Goal: Register for event/course

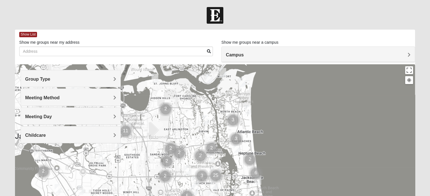
click at [102, 77] on h4 "Group Type" at bounding box center [70, 79] width 91 height 5
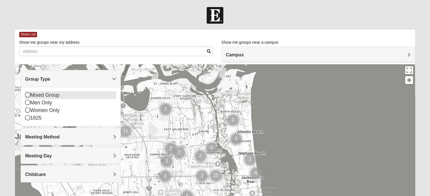
click at [27, 94] on icon at bounding box center [27, 94] width 5 height 5
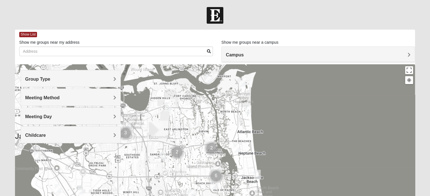
click at [101, 99] on h4 "Meeting Method" at bounding box center [70, 97] width 91 height 5
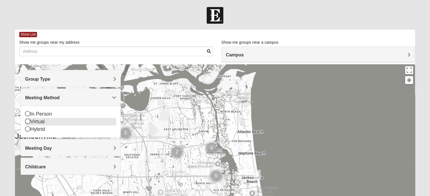
click at [26, 121] on icon at bounding box center [27, 121] width 5 height 5
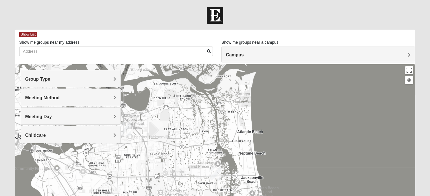
click at [68, 116] on h4 "Meeting Day" at bounding box center [70, 116] width 91 height 5
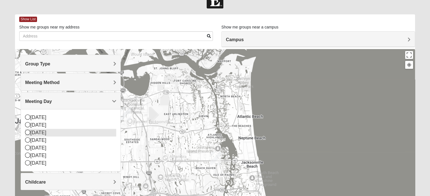
scroll to position [28, 0]
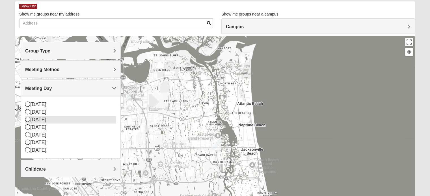
click at [29, 120] on icon at bounding box center [27, 119] width 5 height 5
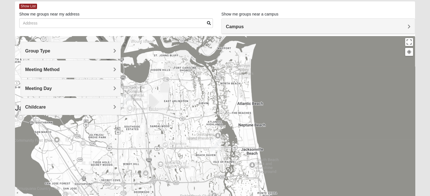
click at [49, 90] on span "Meeting Day" at bounding box center [38, 88] width 27 height 5
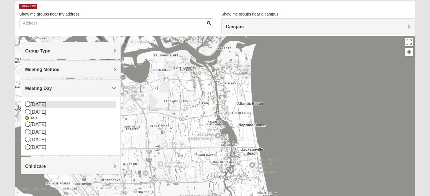
click at [27, 105] on icon at bounding box center [27, 104] width 5 height 5
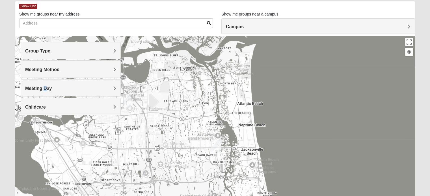
click at [45, 90] on span "Meeting Day" at bounding box center [38, 88] width 27 height 5
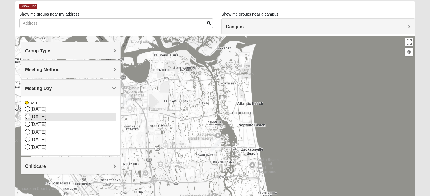
click at [27, 118] on icon at bounding box center [27, 116] width 5 height 5
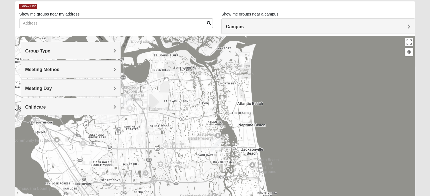
click at [66, 111] on div "Childcare" at bounding box center [71, 106] width 100 height 17
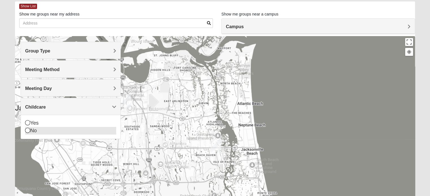
click at [27, 130] on icon at bounding box center [27, 130] width 5 height 5
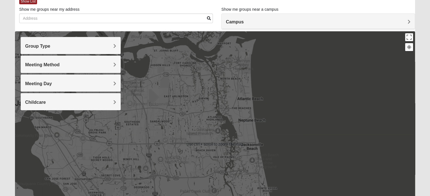
scroll to position [0, 0]
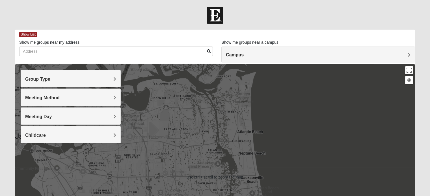
click at [259, 59] on div "Campus" at bounding box center [318, 54] width 193 height 15
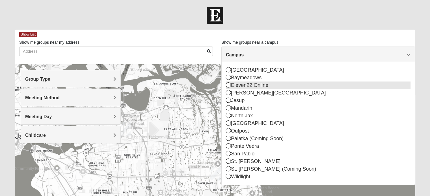
click at [229, 87] on icon at bounding box center [228, 85] width 5 height 5
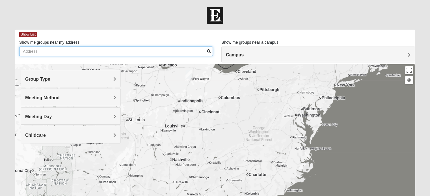
click at [72, 53] on input "Show me groups near my address" at bounding box center [116, 52] width 194 height 10
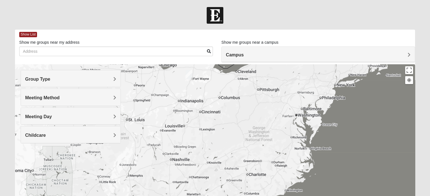
click at [69, 80] on h4 "Group Type" at bounding box center [70, 79] width 91 height 5
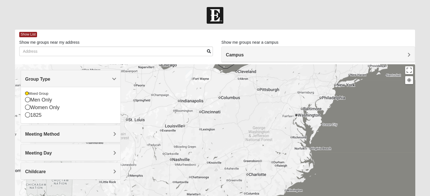
click at [75, 132] on h4 "Meeting Method" at bounding box center [70, 134] width 91 height 5
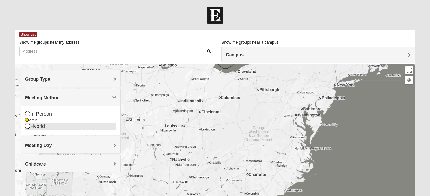
scroll to position [28, 0]
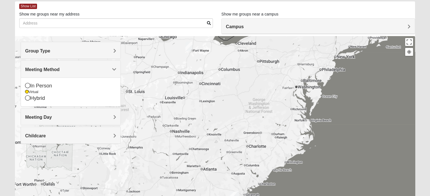
click at [73, 118] on h4 "Meeting Day" at bounding box center [70, 117] width 91 height 5
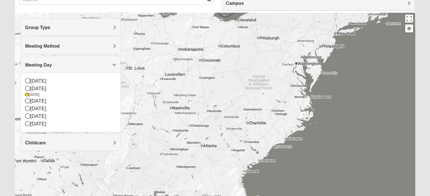
scroll to position [57, 0]
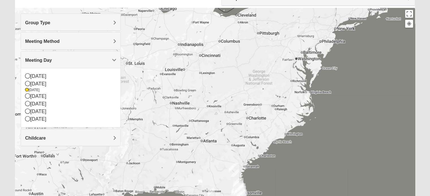
click at [75, 135] on div "Childcare" at bounding box center [71, 137] width 100 height 17
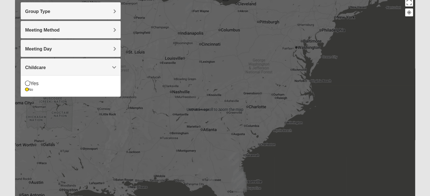
scroll to position [0, 0]
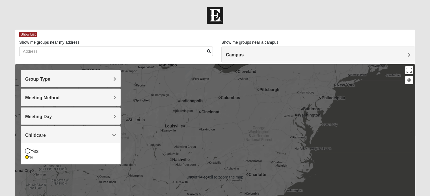
click at [274, 5] on body "Log In Find A Group Error Show List Loading Groups 6" at bounding box center [215, 155] width 430 height 311
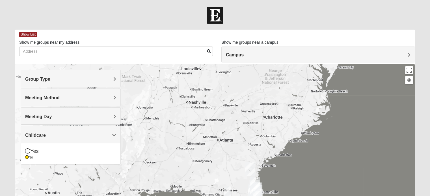
drag, startPoint x: 210, startPoint y: 121, endPoint x: 226, endPoint y: 64, distance: 58.9
click at [226, 64] on div at bounding box center [215, 177] width 400 height 226
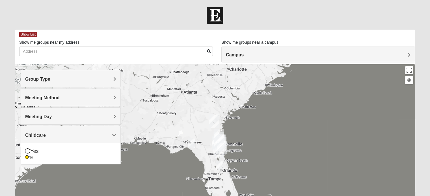
drag, startPoint x: 245, startPoint y: 137, endPoint x: 206, endPoint y: 95, distance: 57.6
click at [206, 95] on div at bounding box center [215, 177] width 400 height 226
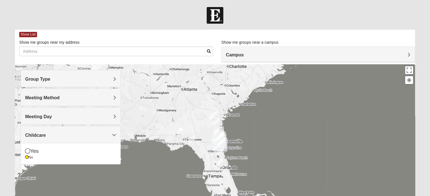
drag, startPoint x: 189, startPoint y: 90, endPoint x: 256, endPoint y: 169, distance: 103.3
click at [259, 172] on div at bounding box center [215, 177] width 400 height 226
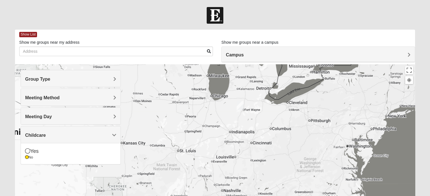
drag, startPoint x: 259, startPoint y: 143, endPoint x: 135, endPoint y: 66, distance: 145.8
click at [135, 66] on div at bounding box center [215, 177] width 400 height 226
click at [239, 105] on img "Online Mixed Lantz 46814" at bounding box center [239, 105] width 7 height 9
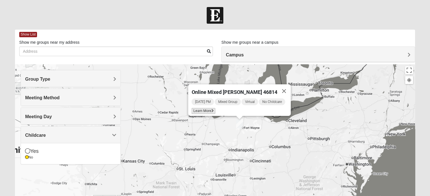
click at [208, 108] on span "Learn More" at bounding box center [203, 111] width 24 height 6
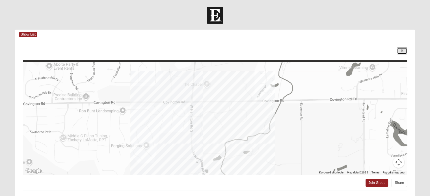
click at [401, 50] on icon at bounding box center [402, 50] width 2 height 3
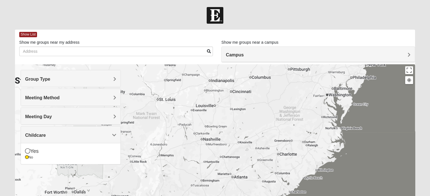
drag, startPoint x: 283, startPoint y: 148, endPoint x: 258, endPoint y: 68, distance: 83.7
click at [261, 73] on div "Online Mixed [PERSON_NAME] 46814 [DATE] PM Mixed Group Virtual No Childcare Lea…" at bounding box center [215, 177] width 400 height 226
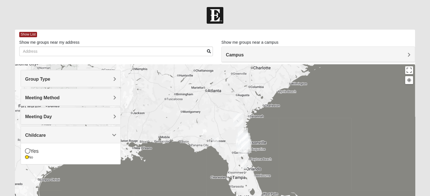
drag, startPoint x: 265, startPoint y: 146, endPoint x: 250, endPoint y: 104, distance: 45.0
click at [250, 104] on div "Online Mixed [PERSON_NAME] 46814 [DATE] PM Mixed Group Virtual No Childcare Lea…" at bounding box center [215, 177] width 400 height 226
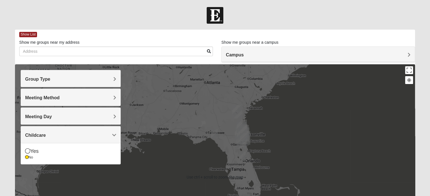
drag, startPoint x: 248, startPoint y: 135, endPoint x: 248, endPoint y: 130, distance: 5.1
click at [248, 133] on img "St. Augustine (Coming Soon)" at bounding box center [245, 138] width 10 height 14
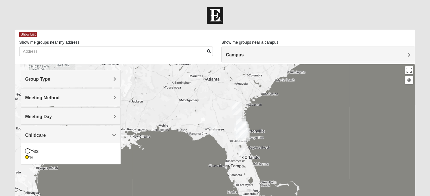
drag, startPoint x: 247, startPoint y: 131, endPoint x: 245, endPoint y: 123, distance: 8.3
click at [245, 175] on div "To navigate, press the arrow keys." at bounding box center [415, 175] width 400 height 0
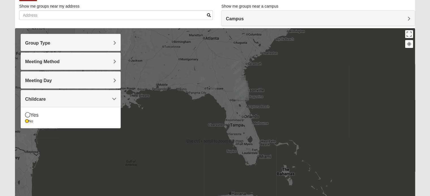
scroll to position [85, 0]
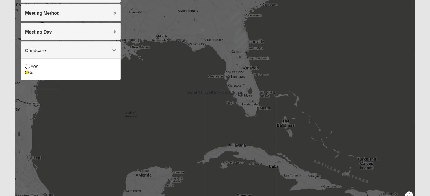
click at [220, 111] on div "To navigate, press the arrow keys. Online Mixed [PERSON_NAME] 46814 [DATE] PM M…" at bounding box center [215, 93] width 400 height 226
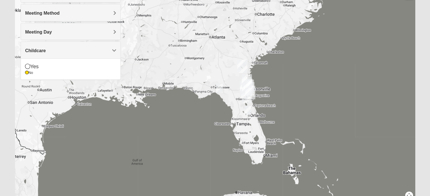
drag, startPoint x: 199, startPoint y: 119, endPoint x: 205, endPoint y: 174, distance: 55.2
click at [205, 173] on div "Online Mixed [PERSON_NAME] 46814 [DATE] PM Mixed Group Virtual No Childcare Lea…" at bounding box center [215, 93] width 400 height 226
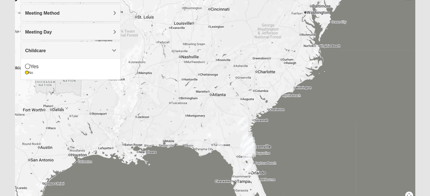
drag, startPoint x: 202, startPoint y: 86, endPoint x: 203, endPoint y: 141, distance: 55.7
click at [203, 141] on div "Online Mixed [PERSON_NAME] 46814 [DATE] PM Mixed Group Virtual No Childcare Lea…" at bounding box center [215, 93] width 400 height 226
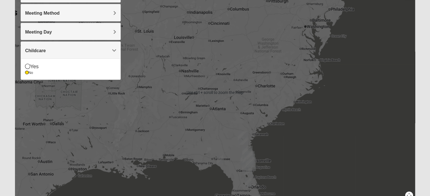
click at [218, 109] on div "Online Mixed [PERSON_NAME] 46814 [DATE] PM Mixed Group Virtual No Childcare Lea…" at bounding box center [215, 93] width 400 height 226
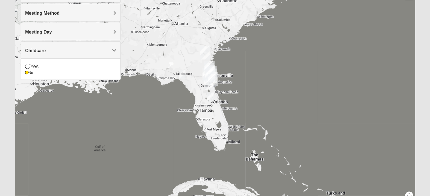
drag, startPoint x: 221, startPoint y: 134, endPoint x: 183, endPoint y: 50, distance: 92.0
click at [183, 50] on div "Online Mixed [PERSON_NAME] 46814 [DATE] PM Mixed Group Virtual No Childcare Lea…" at bounding box center [215, 93] width 400 height 226
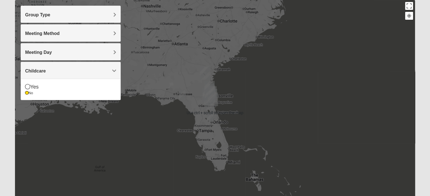
scroll to position [58, 0]
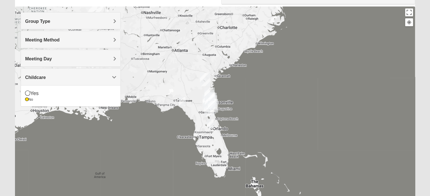
click at [410, 24] on div at bounding box center [409, 22] width 5 height 5
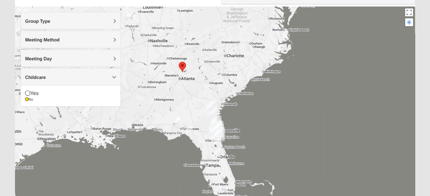
drag, startPoint x: 214, startPoint y: 153, endPoint x: 180, endPoint y: 104, distance: 59.1
click at [180, 104] on div "Online Mixed [PERSON_NAME] 46814 [DATE] PM Mixed Group Virtual No Childcare Lea…" at bounding box center [215, 120] width 400 height 226
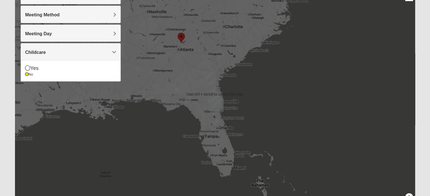
scroll to position [85, 0]
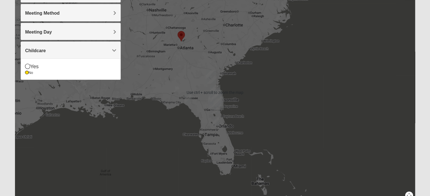
click at [178, 31] on area at bounding box center [178, 31] width 0 height 0
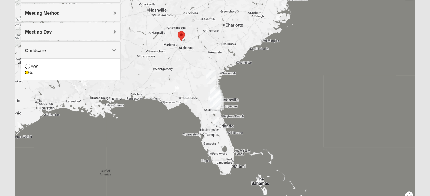
click at [214, 102] on img "St. Augustine (Coming Soon)" at bounding box center [218, 104] width 10 height 14
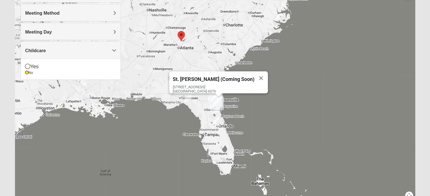
click at [215, 108] on img "St. Augustine (Coming Soon)" at bounding box center [218, 104] width 10 height 14
click at [213, 113] on img "Palatka (Coming Soon)" at bounding box center [215, 108] width 10 height 14
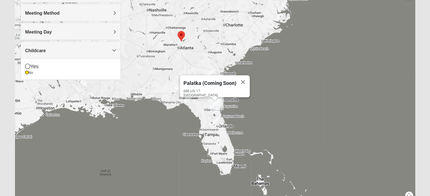
click at [214, 122] on img "Online Mixed Seitz 32804" at bounding box center [216, 121] width 7 height 9
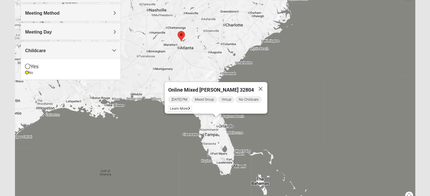
click at [201, 128] on div "Online Mixed [PERSON_NAME] 32804 [DATE] PM Mixed Group Virtual No Childcare Lea…" at bounding box center [215, 93] width 400 height 226
click at [260, 85] on button "Close" at bounding box center [261, 89] width 14 height 14
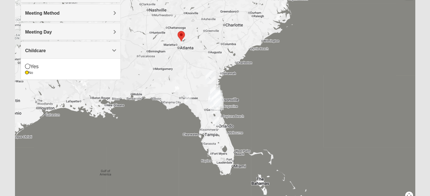
click at [216, 98] on img "Wildlight" at bounding box center [215, 92] width 10 height 14
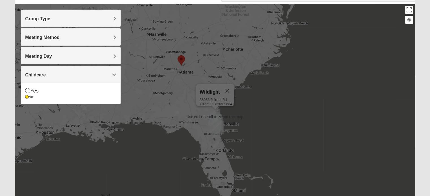
scroll to position [57, 0]
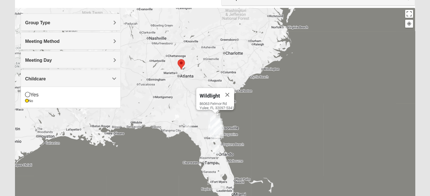
click at [104, 45] on div "Meeting Method" at bounding box center [71, 41] width 100 height 17
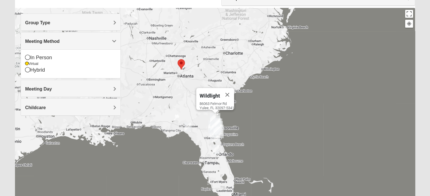
click at [104, 23] on h4 "Group Type" at bounding box center [70, 22] width 91 height 5
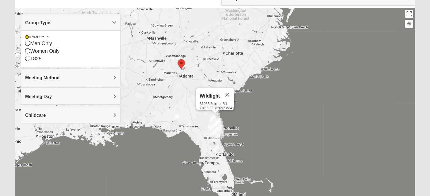
click at [104, 23] on h4 "Group Type" at bounding box center [70, 22] width 91 height 5
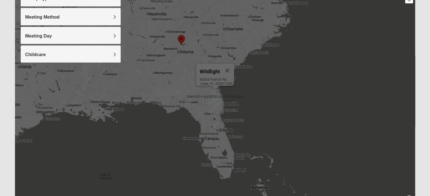
scroll to position [85, 0]
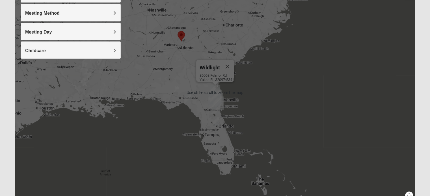
click at [212, 137] on div "Wildlight [STREET_ADDRESS]" at bounding box center [215, 93] width 400 height 226
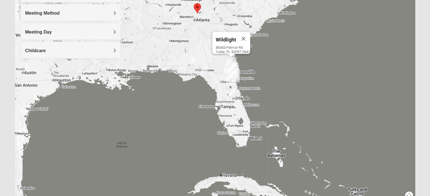
drag, startPoint x: 211, startPoint y: 125, endPoint x: 226, endPoint y: 97, distance: 32.3
click at [226, 97] on div "Wildlight [STREET_ADDRESS]" at bounding box center [215, 93] width 400 height 226
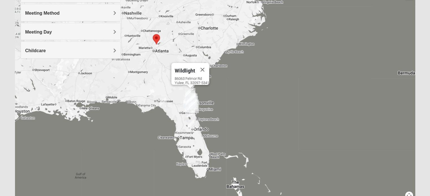
drag, startPoint x: 238, startPoint y: 118, endPoint x: 198, endPoint y: 150, distance: 51.4
click at [198, 150] on div "Wildlight [STREET_ADDRESS]" at bounding box center [215, 93] width 400 height 226
click at [206, 68] on button "Close" at bounding box center [203, 70] width 14 height 14
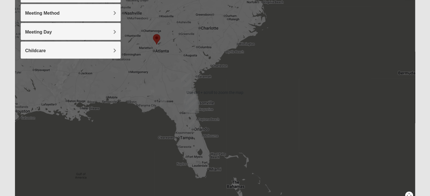
scroll to position [57, 0]
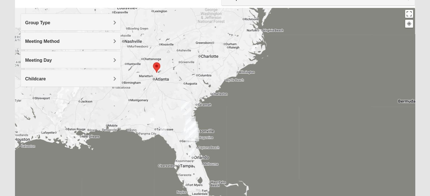
click at [65, 25] on div "Group Type" at bounding box center [71, 22] width 100 height 17
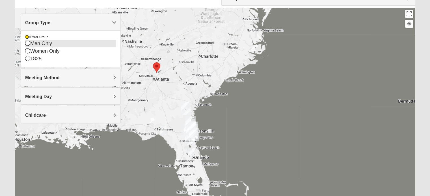
click at [27, 43] on icon at bounding box center [27, 43] width 5 height 5
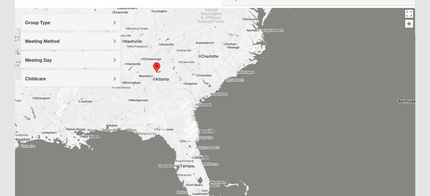
click at [51, 21] on h4 "Group Type" at bounding box center [70, 22] width 91 height 5
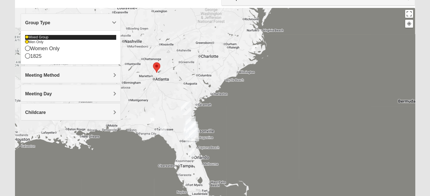
click at [28, 38] on icon at bounding box center [26, 37] width 3 height 3
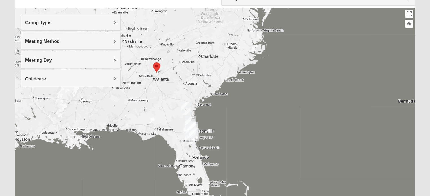
click at [57, 21] on h4 "Group Type" at bounding box center [70, 22] width 91 height 5
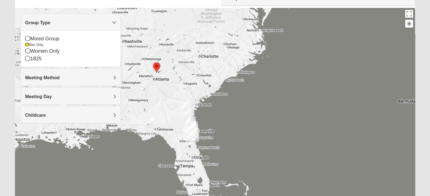
click at [57, 21] on h4 "Group Type" at bounding box center [70, 22] width 91 height 5
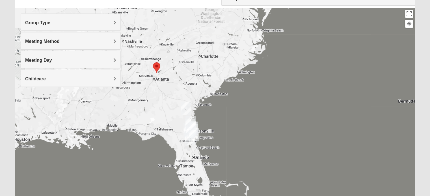
drag, startPoint x: 202, startPoint y: 90, endPoint x: 198, endPoint y: 101, distance: 12.4
click at [202, 90] on div at bounding box center [215, 121] width 400 height 226
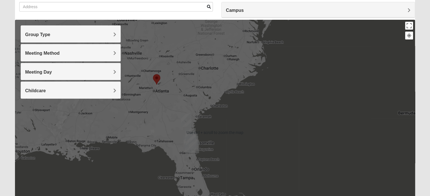
scroll to position [113, 0]
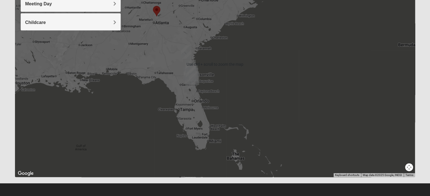
drag, startPoint x: 199, startPoint y: 123, endPoint x: 199, endPoint y: 120, distance: 3.1
click at [199, 123] on div at bounding box center [215, 64] width 400 height 226
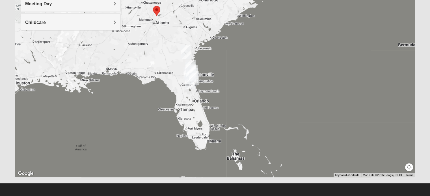
drag, startPoint x: 208, startPoint y: 110, endPoint x: 229, endPoint y: 153, distance: 48.2
click at [229, 153] on div at bounding box center [215, 64] width 400 height 226
drag, startPoint x: 159, startPoint y: 71, endPoint x: 193, endPoint y: 152, distance: 87.6
click at [193, 152] on div at bounding box center [215, 64] width 400 height 226
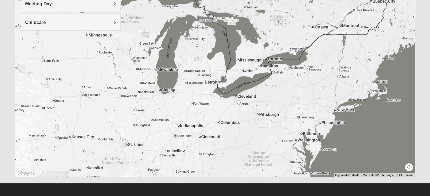
drag, startPoint x: 199, startPoint y: 92, endPoint x: 166, endPoint y: 68, distance: 41.0
click at [166, 68] on div at bounding box center [215, 64] width 400 height 226
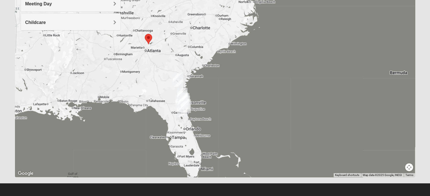
drag, startPoint x: 190, startPoint y: 138, endPoint x: 161, endPoint y: 12, distance: 129.8
click at [161, 12] on div at bounding box center [215, 64] width 400 height 226
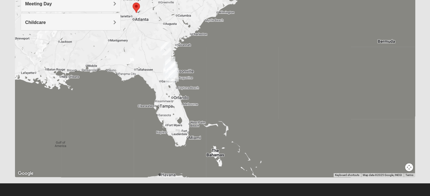
drag, startPoint x: 192, startPoint y: 87, endPoint x: 183, endPoint y: 63, distance: 25.7
click at [183, 63] on div at bounding box center [215, 64] width 400 height 226
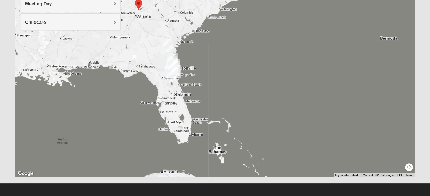
click at [170, 43] on img "Jesup" at bounding box center [168, 46] width 10 height 14
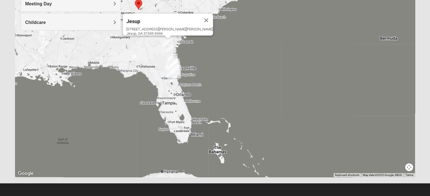
click at [175, 63] on img "Wildlight" at bounding box center [172, 60] width 10 height 14
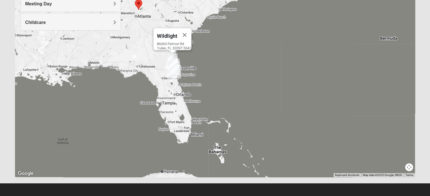
click at [173, 76] on img "St. Augustine (Coming Soon)" at bounding box center [176, 72] width 10 height 14
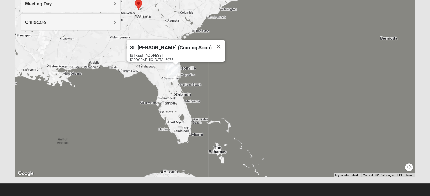
click at [172, 68] on img "St. Augustine (Coming Soon)" at bounding box center [176, 72] width 10 height 14
click at [172, 64] on div at bounding box center [175, 63] width 7 height 3
click at [170, 68] on img "St. Johns" at bounding box center [173, 69] width 10 height 14
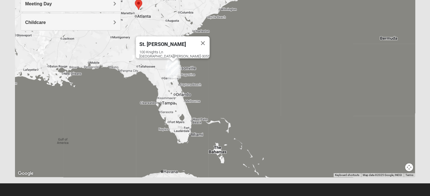
click at [172, 43] on span "St. [PERSON_NAME]" at bounding box center [162, 44] width 47 height 6
click at [171, 65] on img "Wildlight" at bounding box center [172, 60] width 10 height 14
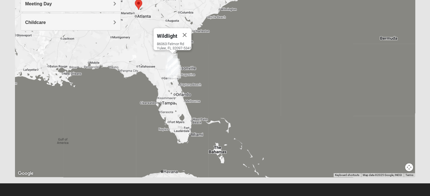
click at [171, 65] on img "Wildlight" at bounding box center [172, 60] width 10 height 14
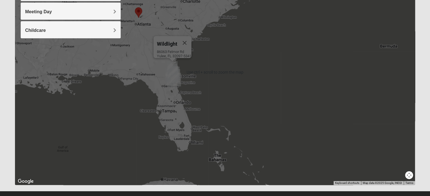
scroll to position [114, 0]
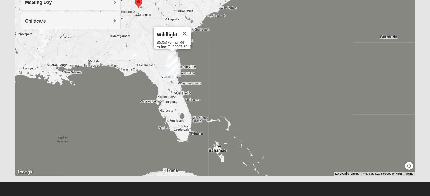
click at [172, 75] on img "St. Augustine (Coming Soon)" at bounding box center [176, 71] width 10 height 14
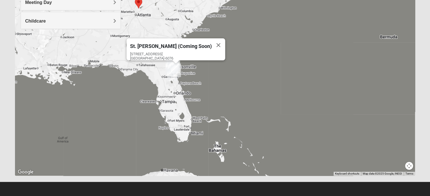
click at [176, 72] on img "St. Augustine (Coming Soon)" at bounding box center [176, 71] width 10 height 14
click at [168, 66] on img "St. Johns" at bounding box center [173, 67] width 10 height 14
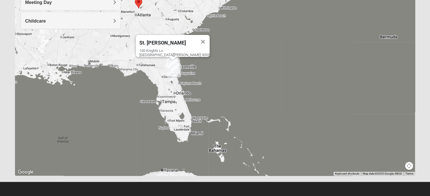
click at [171, 67] on img "St. Augustine (Coming Soon)" at bounding box center [176, 71] width 10 height 14
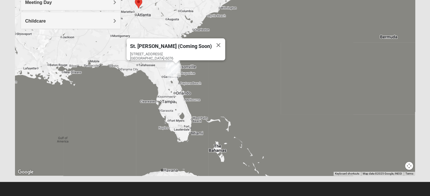
click at [170, 43] on span "St. [PERSON_NAME] (Coming Soon)" at bounding box center [171, 46] width 82 height 6
click at [170, 65] on img "St. Johns" at bounding box center [173, 67] width 10 height 14
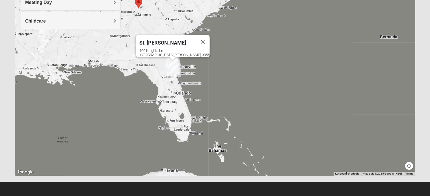
click at [167, 49] on div "[STREET_ADDRESS][PERSON_NAME]" at bounding box center [174, 53] width 70 height 8
click at [166, 40] on span "St. [PERSON_NAME]" at bounding box center [162, 43] width 47 height 6
click at [163, 49] on div "[STREET_ADDRESS][PERSON_NAME]" at bounding box center [174, 53] width 70 height 8
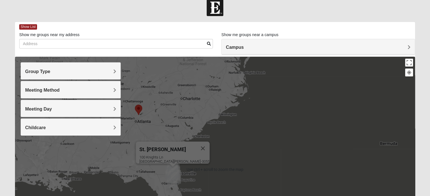
scroll to position [1, 0]
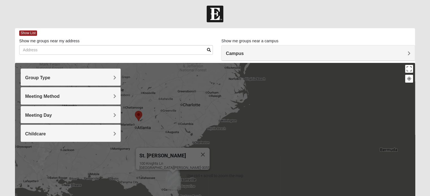
click at [237, 53] on span "Campus" at bounding box center [235, 53] width 18 height 5
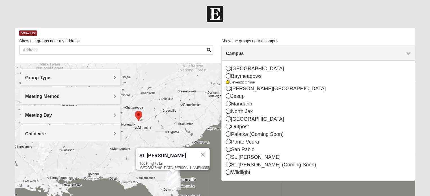
click at [237, 53] on span "Campus" at bounding box center [235, 53] width 18 height 5
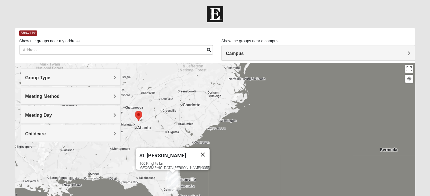
click at [196, 153] on button "Close" at bounding box center [203, 155] width 14 height 14
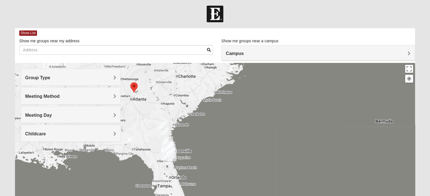
drag, startPoint x: 159, startPoint y: 157, endPoint x: 154, endPoint y: 119, distance: 39.1
click at [154, 119] on div "To navigate, press the arrow keys." at bounding box center [215, 176] width 400 height 226
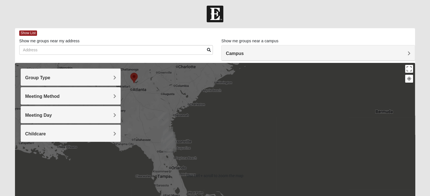
scroll to position [0, 0]
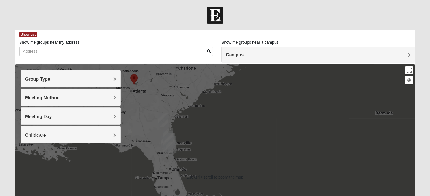
click at [130, 132] on div at bounding box center [215, 177] width 400 height 226
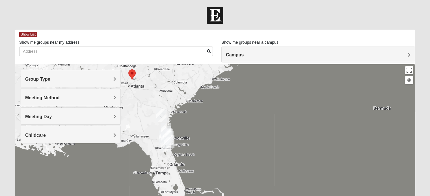
drag, startPoint x: 133, startPoint y: 131, endPoint x: 110, endPoint y: 89, distance: 47.8
click at [110, 89] on div "Group Type Mixed Group Men Only Women Only 1825 Meeting Method In Person Virtual" at bounding box center [215, 177] width 400 height 226
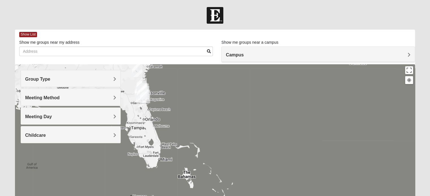
drag, startPoint x: 144, startPoint y: 101, endPoint x: 144, endPoint y: 94, distance: 6.5
click at [144, 94] on img "St. Augustine (Coming Soon)" at bounding box center [145, 97] width 10 height 14
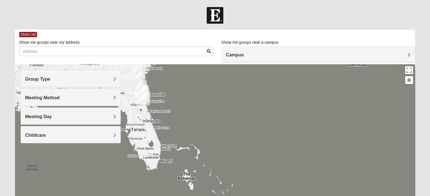
click at [146, 99] on img "St. Augustine (Coming Soon)" at bounding box center [145, 99] width 10 height 14
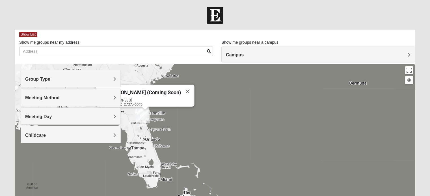
click at [148, 99] on div "[STREET_ADDRESS]" at bounding box center [146, 102] width 95 height 8
click at [140, 111] on img "Wildlight" at bounding box center [142, 105] width 10 height 14
click at [137, 115] on img "St. Johns" at bounding box center [142, 114] width 10 height 14
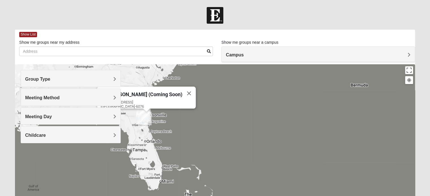
click at [141, 125] on img "St. Augustine (Coming Soon)" at bounding box center [146, 119] width 10 height 14
click at [137, 120] on img "Orange Park" at bounding box center [141, 114] width 10 height 14
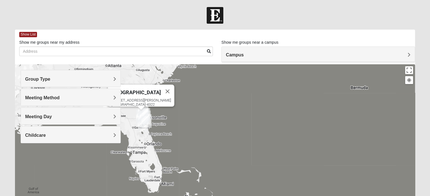
click at [63, 101] on div "Meeting Method" at bounding box center [71, 97] width 100 height 17
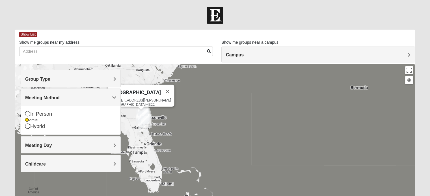
click at [60, 81] on h4 "Group Type" at bounding box center [70, 79] width 91 height 5
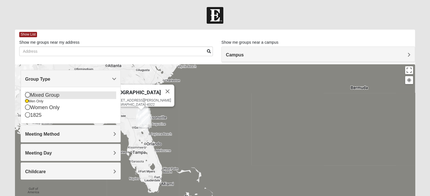
click at [27, 96] on icon at bounding box center [27, 94] width 5 height 5
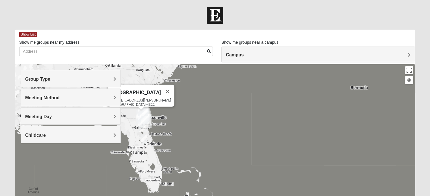
click at [128, 148] on div "[GEOGRAPHIC_DATA] [STREET_ADDRESS][PERSON_NAME]" at bounding box center [215, 177] width 400 height 226
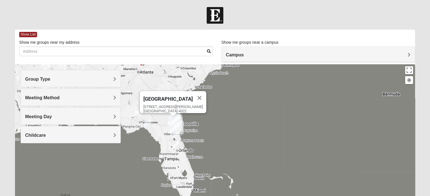
drag, startPoint x: 134, startPoint y: 156, endPoint x: 180, endPoint y: 163, distance: 47.2
click at [181, 165] on div "[GEOGRAPHIC_DATA] [STREET_ADDRESS][PERSON_NAME]" at bounding box center [215, 177] width 400 height 226
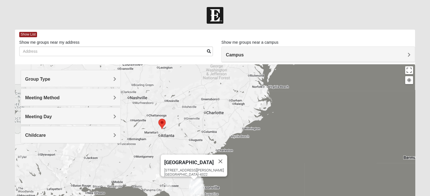
drag, startPoint x: 155, startPoint y: 117, endPoint x: 161, endPoint y: 180, distance: 63.0
click at [161, 180] on div "[GEOGRAPHIC_DATA] [STREET_ADDRESS][PERSON_NAME]" at bounding box center [215, 177] width 400 height 226
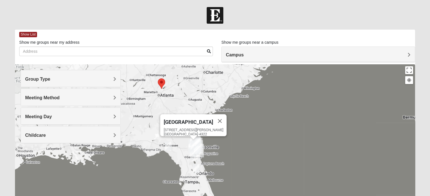
drag, startPoint x: 150, startPoint y: 160, endPoint x: 153, endPoint y: 70, distance: 89.9
click at [151, 68] on div "[GEOGRAPHIC_DATA] [STREET_ADDRESS][PERSON_NAME]" at bounding box center [215, 177] width 400 height 226
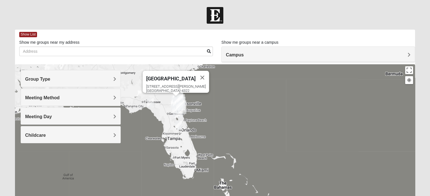
drag, startPoint x: 157, startPoint y: 129, endPoint x: 142, endPoint y: 95, distance: 37.6
click at [142, 95] on div "[GEOGRAPHIC_DATA] [STREET_ADDRESS][PERSON_NAME]" at bounding box center [215, 177] width 400 height 226
click at [152, 104] on img "Online Mixed Van Auker 32259" at bounding box center [150, 102] width 7 height 9
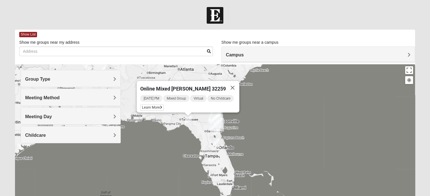
drag, startPoint x: 141, startPoint y: 122, endPoint x: 179, endPoint y: 120, distance: 37.4
click at [179, 120] on div "Online Mixed [PERSON_NAME] 32259 [DATE] PM Mixed Group Virtual No Childcare Lea…" at bounding box center [215, 177] width 400 height 226
click at [215, 145] on img "Online Mixed Seitz 32804" at bounding box center [216, 143] width 7 height 9
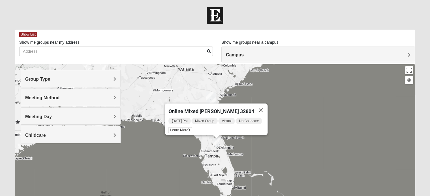
click at [160, 119] on div "Online Mixed [PERSON_NAME] 32804 [DATE] PM Mixed Group Virtual No Childcare Lea…" at bounding box center [215, 177] width 400 height 226
click at [261, 108] on button "Close" at bounding box center [261, 111] width 14 height 14
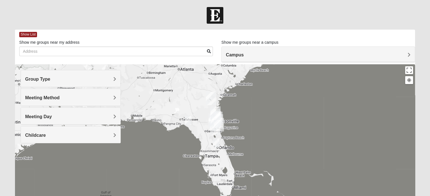
click at [222, 122] on img "St. Augustine (Coming Soon)" at bounding box center [219, 125] width 10 height 14
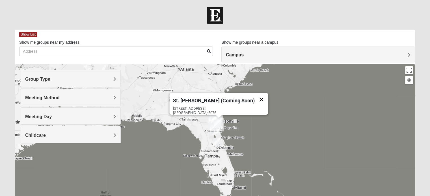
click at [254, 94] on button "Close" at bounding box center [261, 100] width 14 height 14
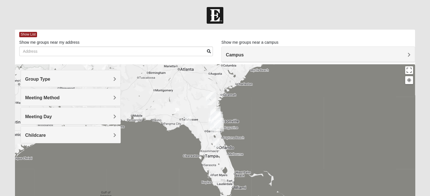
click at [186, 119] on img "Online Mixed Van Auker 32259" at bounding box center [188, 120] width 7 height 9
click at [189, 120] on img "Online Mixed Van Auker 32259" at bounding box center [188, 120] width 7 height 9
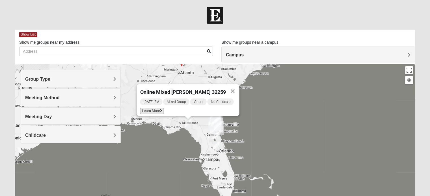
click at [156, 108] on span "Learn More" at bounding box center [152, 111] width 24 height 6
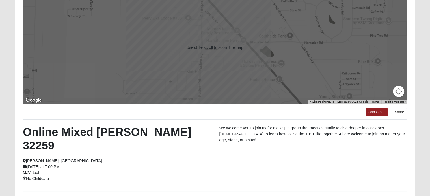
scroll to position [85, 0]
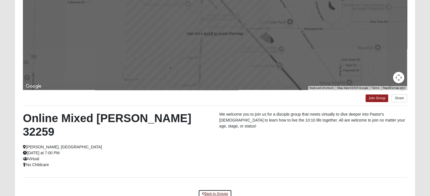
click at [223, 190] on link "Back to Groups" at bounding box center [214, 194] width 33 height 9
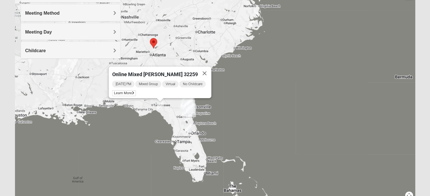
drag, startPoint x: 179, startPoint y: 115, endPoint x: 154, endPoint y: 179, distance: 68.4
click at [154, 179] on div "Online Mixed [PERSON_NAME] 32259 [DATE] PM Mixed Group Virtual No Childcare Lea…" at bounding box center [215, 93] width 400 height 226
click at [204, 71] on button "Close" at bounding box center [205, 74] width 14 height 14
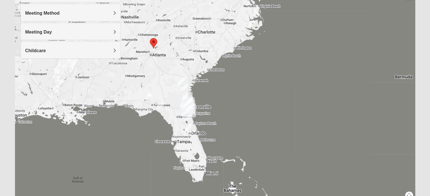
click at [189, 129] on img "Online Mixed Seitz 32804" at bounding box center [188, 128] width 7 height 9
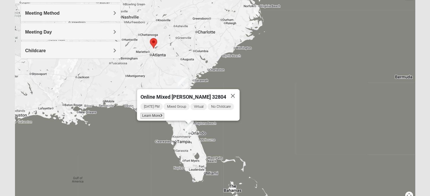
click at [157, 113] on span "Learn More" at bounding box center [152, 116] width 24 height 6
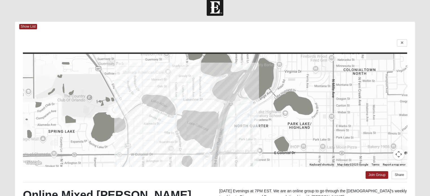
scroll to position [0, 0]
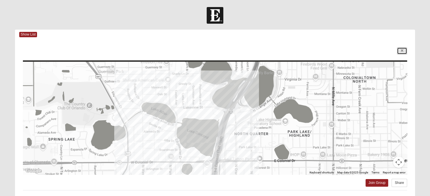
click at [401, 52] on icon at bounding box center [402, 50] width 2 height 3
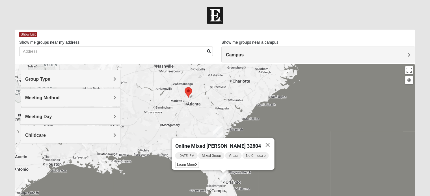
drag, startPoint x: 191, startPoint y: 147, endPoint x: 226, endPoint y: 110, distance: 50.4
click at [226, 110] on div "Online Mixed [PERSON_NAME] 32804 [DATE] PM Mixed Group Virtual No Childcare Lea…" at bounding box center [215, 177] width 400 height 226
drag, startPoint x: 202, startPoint y: 101, endPoint x: 200, endPoint y: 137, distance: 36.2
click at [200, 136] on div "Online Mixed [PERSON_NAME] 32804 [DATE] PM Mixed Group Virtual No Childcare Lea…" at bounding box center [215, 177] width 400 height 226
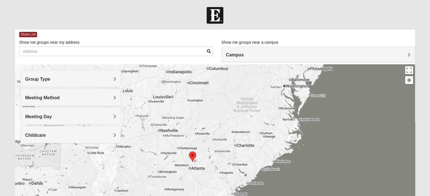
drag, startPoint x: 205, startPoint y: 151, endPoint x: 195, endPoint y: 66, distance: 85.9
click at [195, 66] on div "Online Mixed [PERSON_NAME] 32804 [DATE] PM Mixed Group Virtual No Childcare Lea…" at bounding box center [215, 177] width 400 height 226
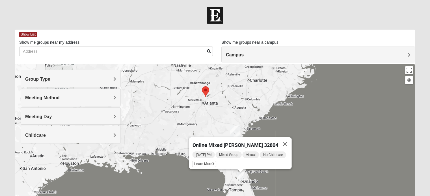
drag, startPoint x: 196, startPoint y: 107, endPoint x: 214, endPoint y: 101, distance: 18.9
click at [214, 101] on div "Online Mixed [PERSON_NAME] 32804 [DATE] PM Mixed Group Virtual No Childcare Lea…" at bounding box center [215, 177] width 400 height 226
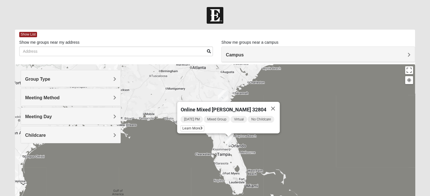
drag, startPoint x: 214, startPoint y: 111, endPoint x: 204, endPoint y: 81, distance: 30.9
click at [204, 81] on div "Online Mixed [PERSON_NAME] 32804 [DATE] PM Mixed Group Virtual No Childcare Lea…" at bounding box center [215, 177] width 400 height 226
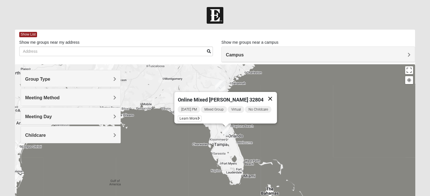
click at [272, 95] on button "Close" at bounding box center [270, 99] width 14 height 14
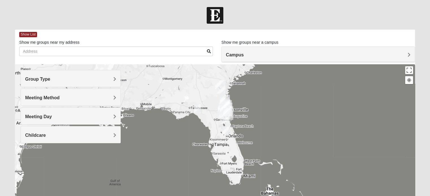
click at [225, 131] on img "Online Mixed Seitz 32804" at bounding box center [225, 131] width 7 height 9
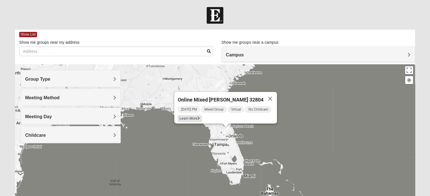
click at [189, 116] on span "Learn More" at bounding box center [190, 119] width 24 height 6
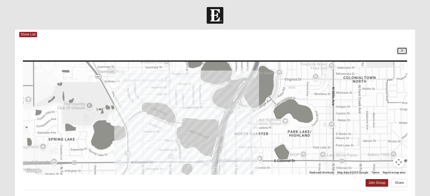
click at [398, 49] on link at bounding box center [402, 50] width 10 height 7
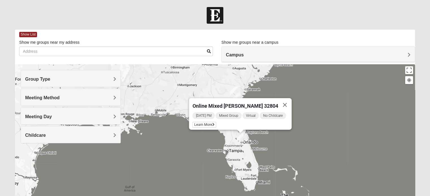
drag, startPoint x: 239, startPoint y: 147, endPoint x: 258, endPoint y: 155, distance: 20.4
click at [258, 155] on div "Online Mixed [PERSON_NAME] 32804 [DATE] PM Mixed Group Virtual No Childcare Lea…" at bounding box center [215, 177] width 400 height 226
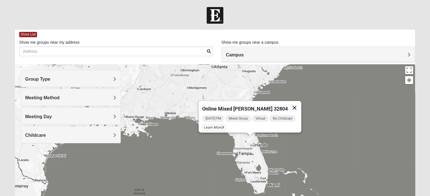
click at [295, 103] on button "Close" at bounding box center [294, 108] width 14 height 14
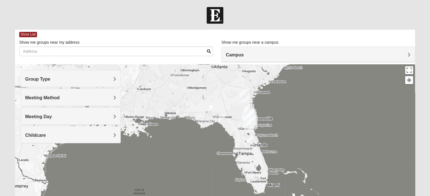
click at [223, 116] on img "Online Mixed Van Auker 32259" at bounding box center [221, 117] width 7 height 9
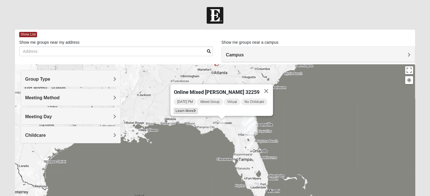
click at [187, 108] on span "Learn More" at bounding box center [186, 111] width 24 height 6
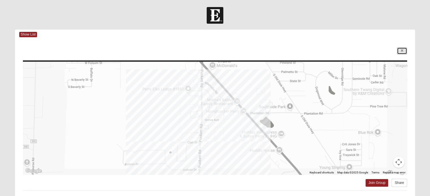
click at [398, 52] on link at bounding box center [402, 50] width 10 height 7
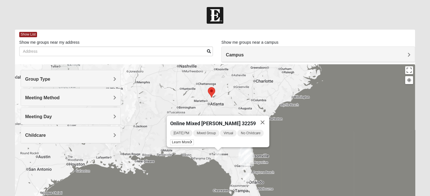
drag, startPoint x: 247, startPoint y: 167, endPoint x: 243, endPoint y: 197, distance: 29.9
click at [243, 196] on html "Log In Find A Group Error Show List Loading Groups" at bounding box center [215, 155] width 430 height 311
click at [262, 116] on button "Close" at bounding box center [263, 123] width 14 height 14
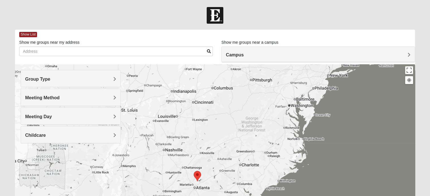
drag, startPoint x: 205, startPoint y: 111, endPoint x: 196, endPoint y: 205, distance: 95.1
click at [196, 196] on html "Log In Find A Group Error Show List Loading Groups" at bounding box center [215, 155] width 430 height 311
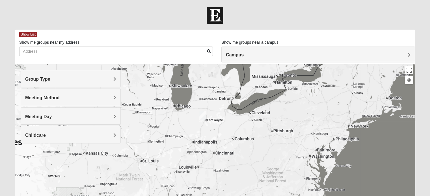
drag, startPoint x: 176, startPoint y: 118, endPoint x: 180, endPoint y: 89, distance: 29.6
click at [180, 89] on div at bounding box center [215, 177] width 400 height 226
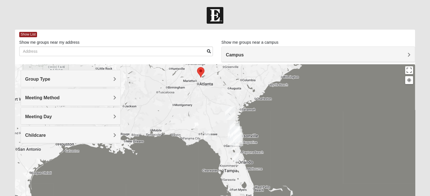
drag, startPoint x: 179, startPoint y: 103, endPoint x: 191, endPoint y: 172, distance: 70.1
click at [191, 171] on div at bounding box center [215, 177] width 400 height 226
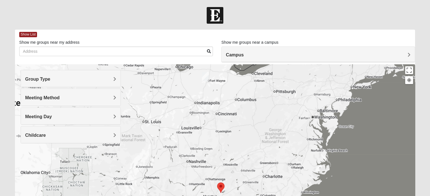
drag, startPoint x: 195, startPoint y: 128, endPoint x: 187, endPoint y: 164, distance: 36.6
click at [188, 166] on div at bounding box center [215, 177] width 400 height 226
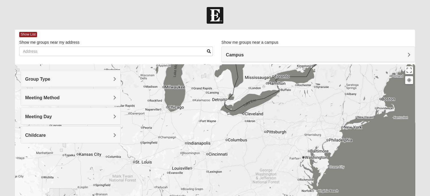
click at [196, 116] on img "Online Mixed Lantz 46814" at bounding box center [196, 117] width 7 height 9
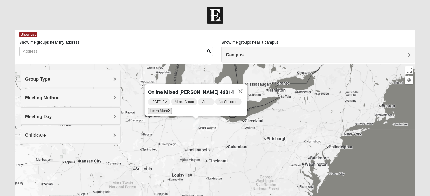
click at [159, 108] on span "Learn More" at bounding box center [160, 111] width 24 height 6
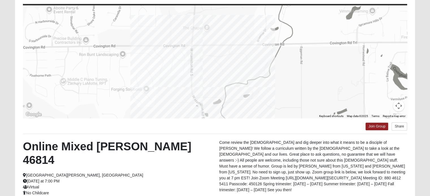
scroll to position [84, 0]
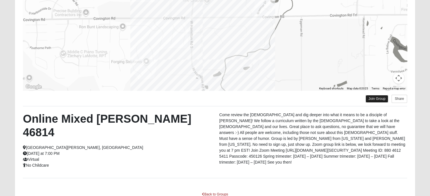
click at [374, 100] on link "Join Group" at bounding box center [377, 99] width 23 height 8
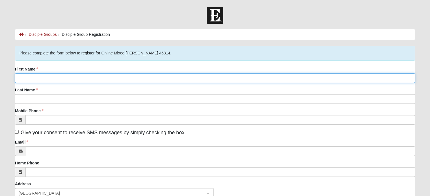
click at [109, 78] on input "First Name" at bounding box center [215, 79] width 400 height 10
type input "[PERSON_NAME]"
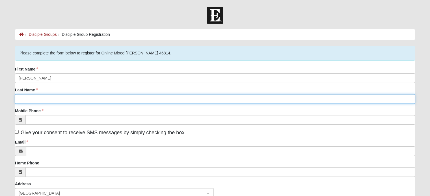
type input "Guess"
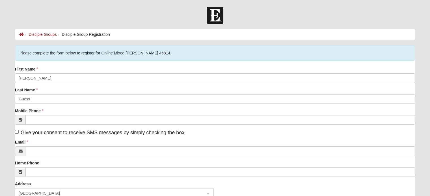
type input "[STREET_ADDRESS]"
type input "Alpharetta"
type input "30022"
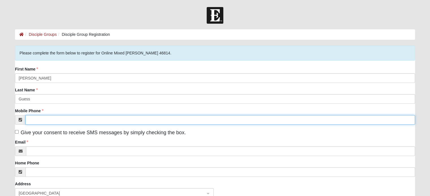
click at [45, 117] on input "Mobile Phone" at bounding box center [220, 120] width 390 height 10
type input "(219) 508-1232"
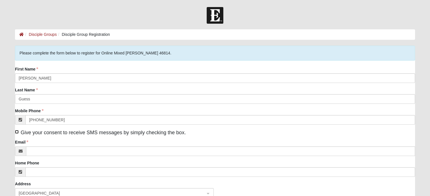
click at [17, 131] on input "Give your consent to receive SMS messages by simply checking the box." at bounding box center [17, 132] width 4 height 4
checkbox input "true"
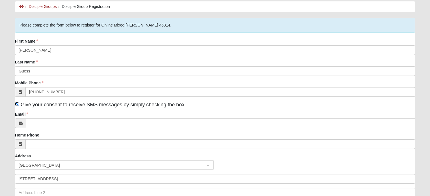
scroll to position [28, 0]
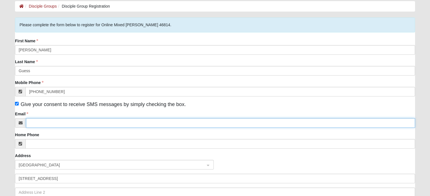
click at [58, 124] on input "Email" at bounding box center [220, 123] width 389 height 10
type input "qguess@icloud.com"
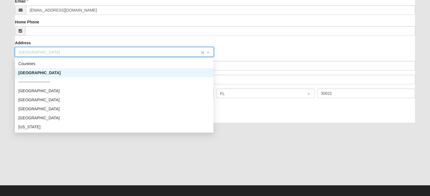
scroll to position [145, 0]
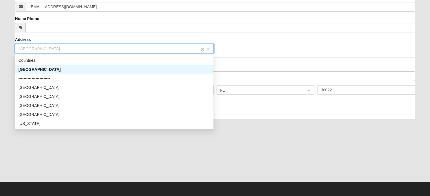
click at [66, 45] on input "search" at bounding box center [112, 48] width 188 height 8
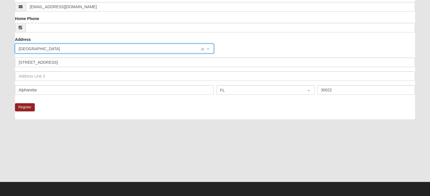
click at [66, 50] on span "[GEOGRAPHIC_DATA]" at bounding box center [109, 49] width 181 height 6
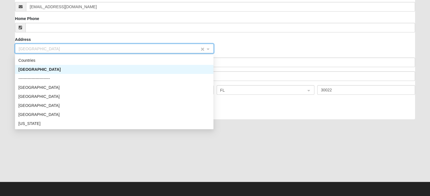
click at [66, 50] on span "[GEOGRAPHIC_DATA]" at bounding box center [109, 49] width 181 height 6
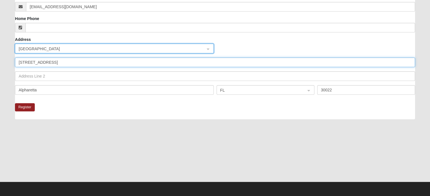
click at [69, 67] on input "312 Preakness Drive" at bounding box center [215, 63] width 400 height 10
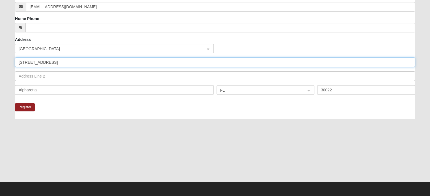
click at [69, 66] on input "312 Preakness Drive" at bounding box center [215, 63] width 400 height 10
drag, startPoint x: 36, startPoint y: 59, endPoint x: 8, endPoint y: 59, distance: 27.4
click at [8, 59] on form "Log In Disciple Group Registration Disciple Groups Disciple Group Registration …" at bounding box center [215, 29] width 430 height 334
type input "2380 Lexington Lane"
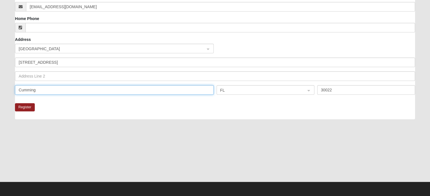
type input "Cumming"
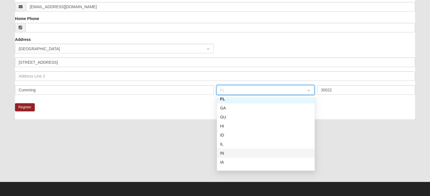
scroll to position [93, 0]
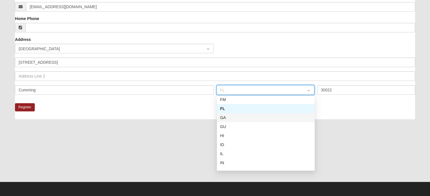
click at [230, 118] on div "GA" at bounding box center [265, 118] width 91 height 6
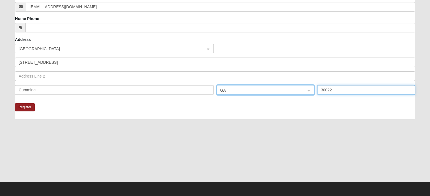
click at [341, 90] on input "30022" at bounding box center [366, 90] width 98 height 10
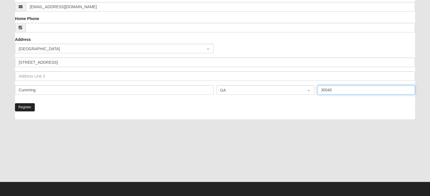
type input "30040"
click at [27, 109] on button "Register" at bounding box center [25, 107] width 20 height 8
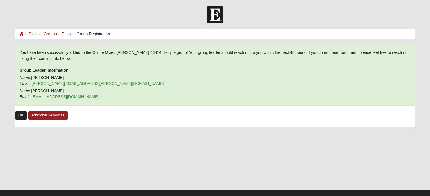
scroll to position [0, 0]
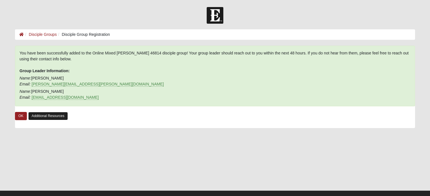
click at [36, 115] on link "Additional Resources" at bounding box center [48, 116] width 40 height 8
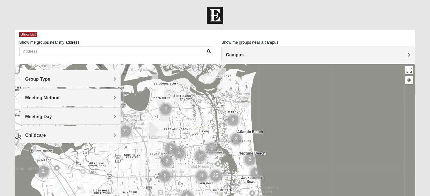
click at [237, 55] on span "Campus" at bounding box center [235, 55] width 18 height 5
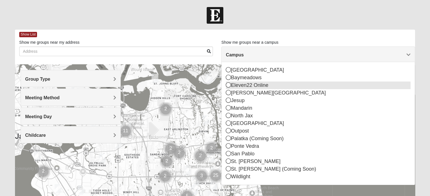
click at [227, 86] on icon at bounding box center [228, 85] width 5 height 5
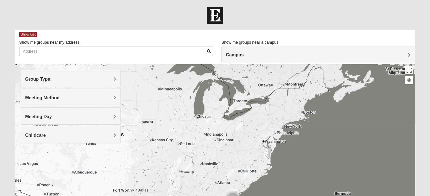
drag, startPoint x: 204, startPoint y: 128, endPoint x: 193, endPoint y: 125, distance: 11.6
click at [193, 125] on div at bounding box center [215, 177] width 400 height 226
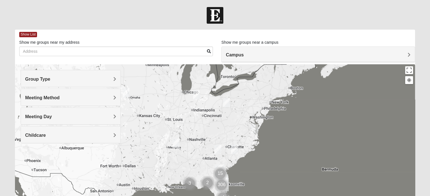
drag, startPoint x: 192, startPoint y: 140, endPoint x: 178, endPoint y: 114, distance: 29.2
click at [178, 114] on div at bounding box center [215, 177] width 400 height 226
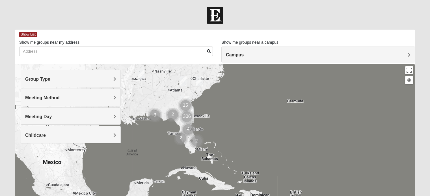
drag, startPoint x: 253, startPoint y: 163, endPoint x: 226, endPoint y: 108, distance: 61.2
click at [226, 108] on div at bounding box center [215, 177] width 400 height 226
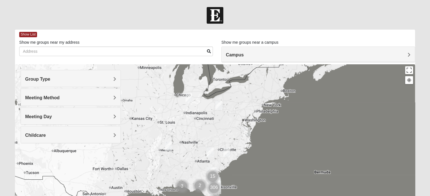
drag, startPoint x: 180, startPoint y: 149, endPoint x: 196, endPoint y: 163, distance: 20.9
click at [193, 184] on div at bounding box center [215, 177] width 400 height 226
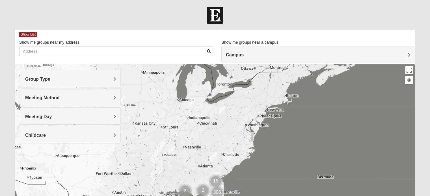
click at [193, 103] on img "Online Mixed Lantz 46814" at bounding box center [192, 102] width 7 height 9
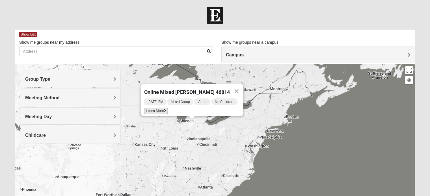
click at [158, 109] on span "Learn More" at bounding box center [156, 111] width 24 height 6
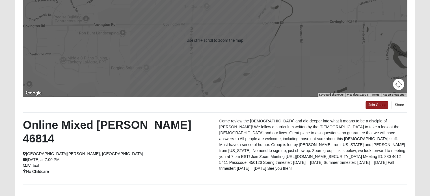
scroll to position [113, 0]
